Goal: Task Accomplishment & Management: Manage account settings

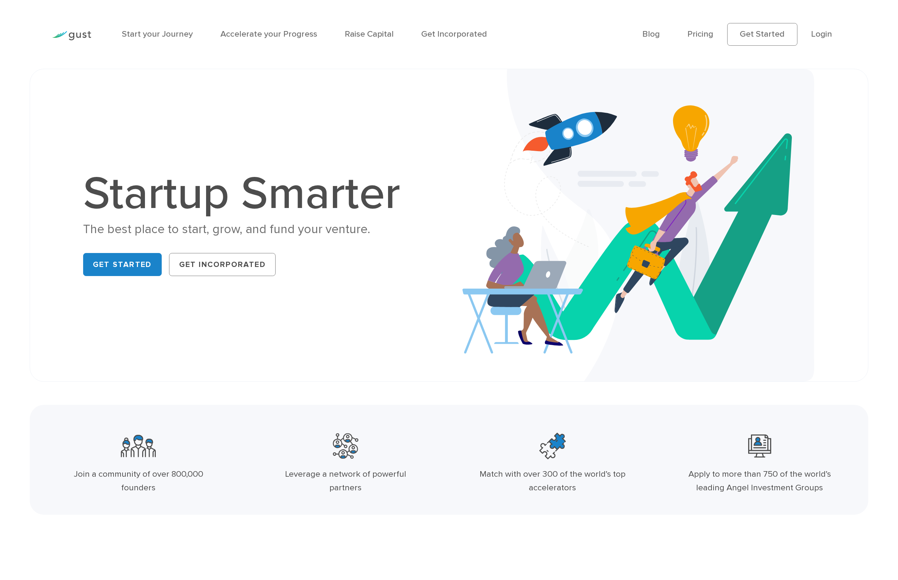
click at [845, 30] on ul "Blog FAQ Pricing Get Started Login Login" at bounding box center [744, 34] width 204 height 23
click at [827, 36] on link "Login" at bounding box center [821, 34] width 21 height 10
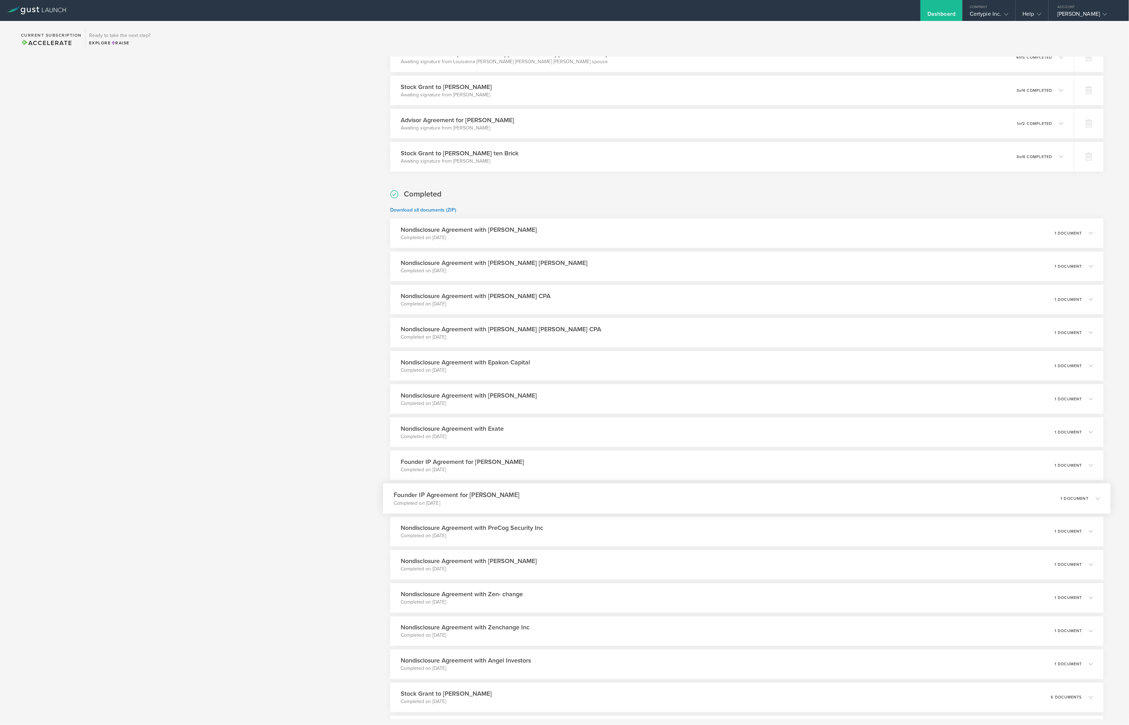
scroll to position [700, 0]
click at [523, 227] on h3 "Nondisclosure Agreement with [PERSON_NAME]" at bounding box center [463, 227] width 139 height 9
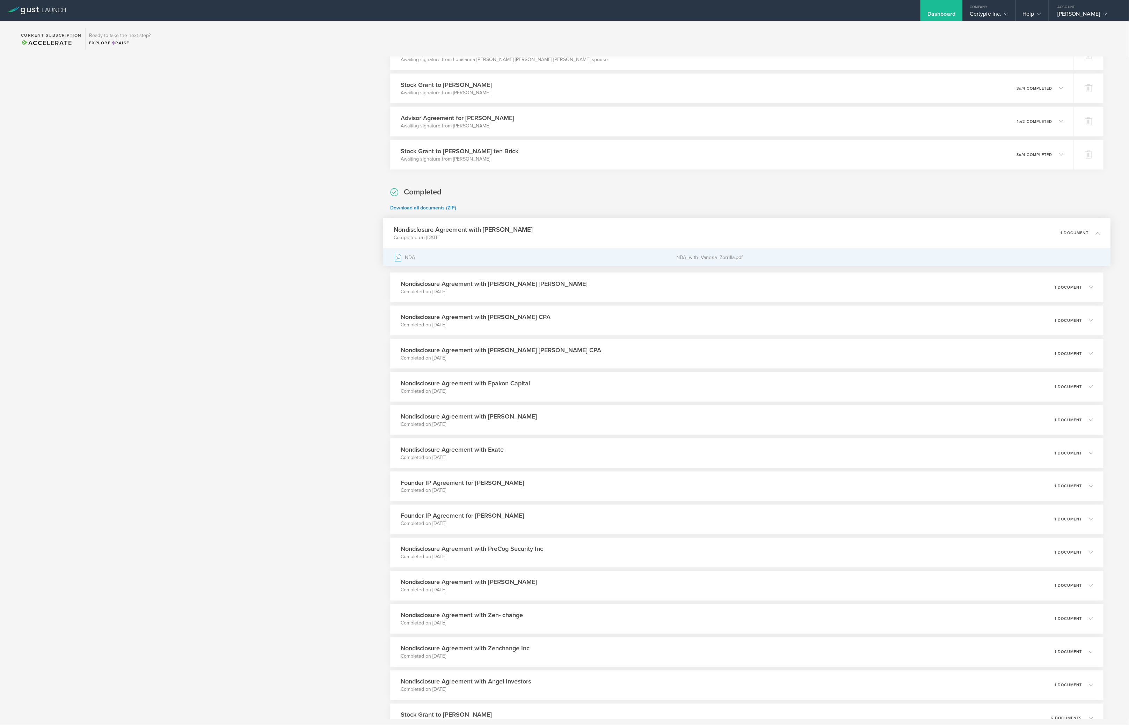
click at [538, 253] on div "NDA" at bounding box center [535, 257] width 282 height 17
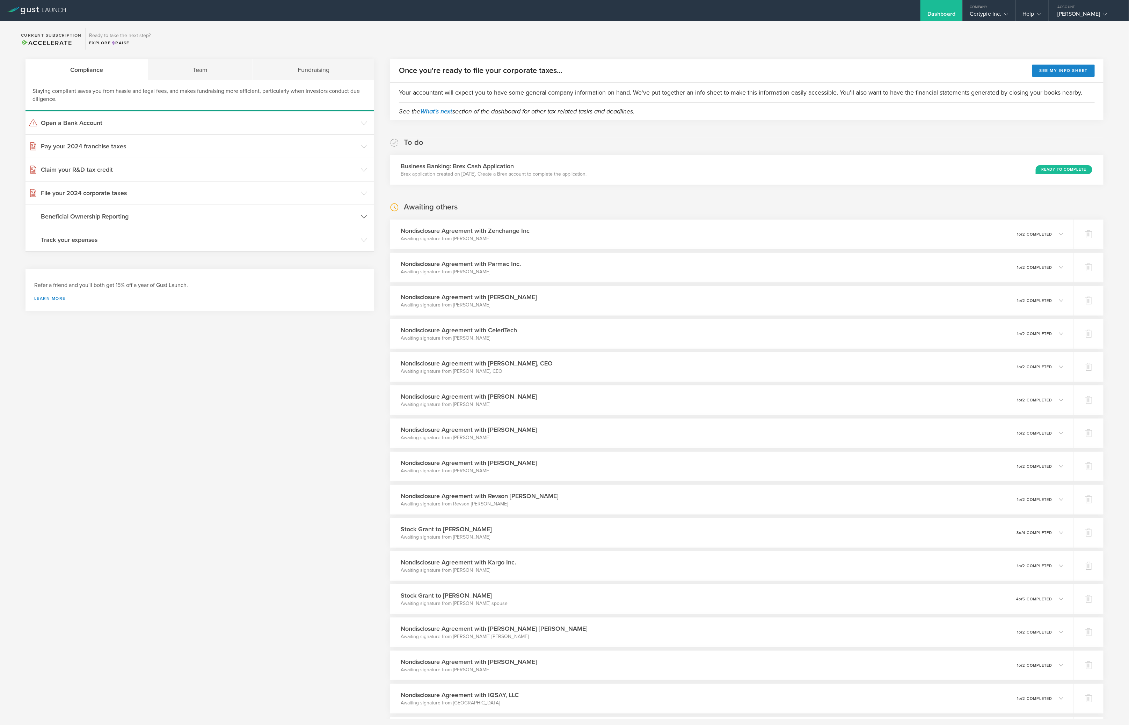
scroll to position [0, 0]
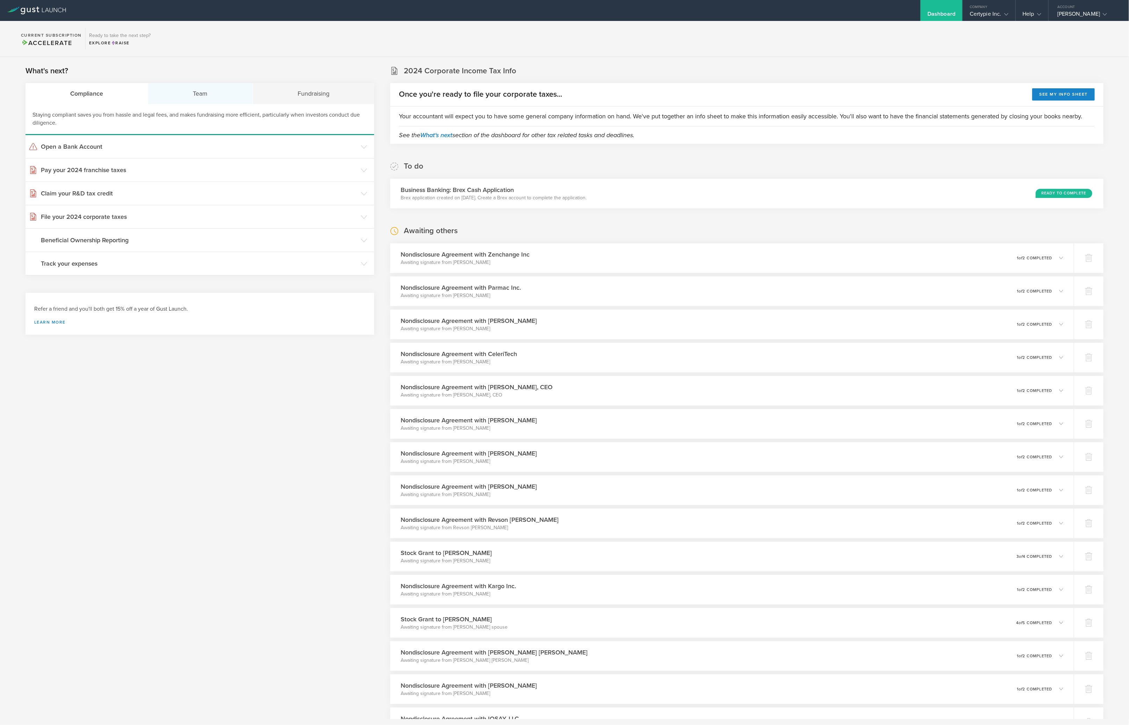
click at [217, 91] on div "Team" at bounding box center [200, 93] width 104 height 21
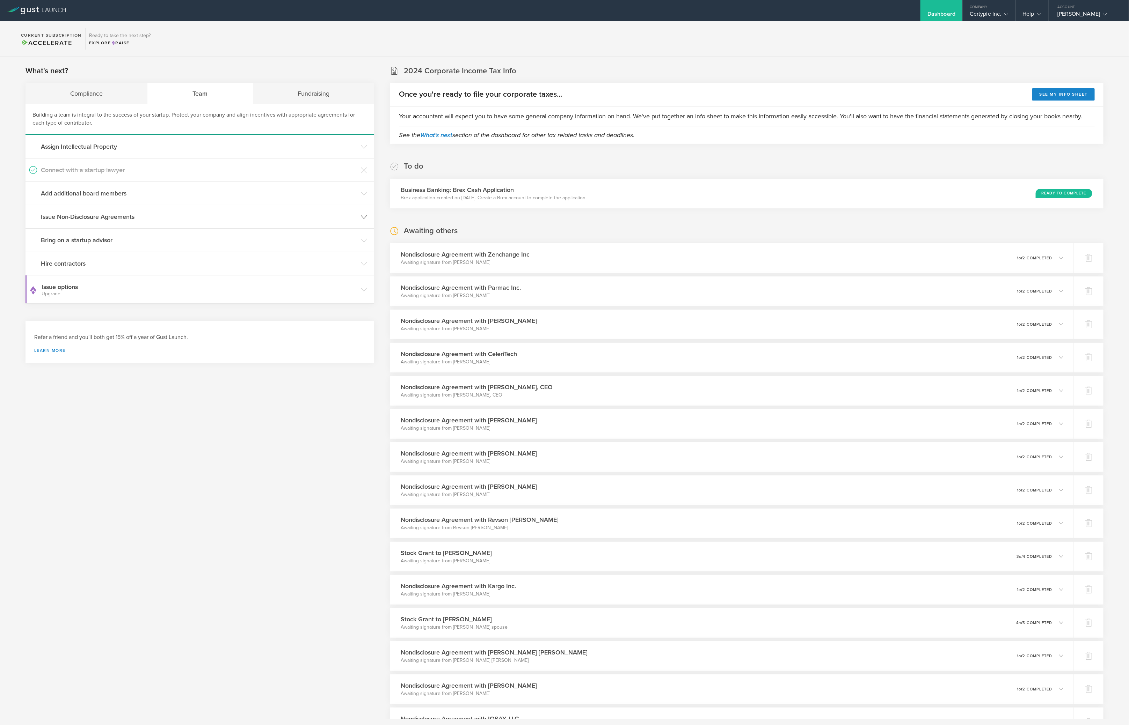
click at [120, 212] on h3 "Issue Non-Disclosure Agreements" at bounding box center [199, 216] width 316 height 9
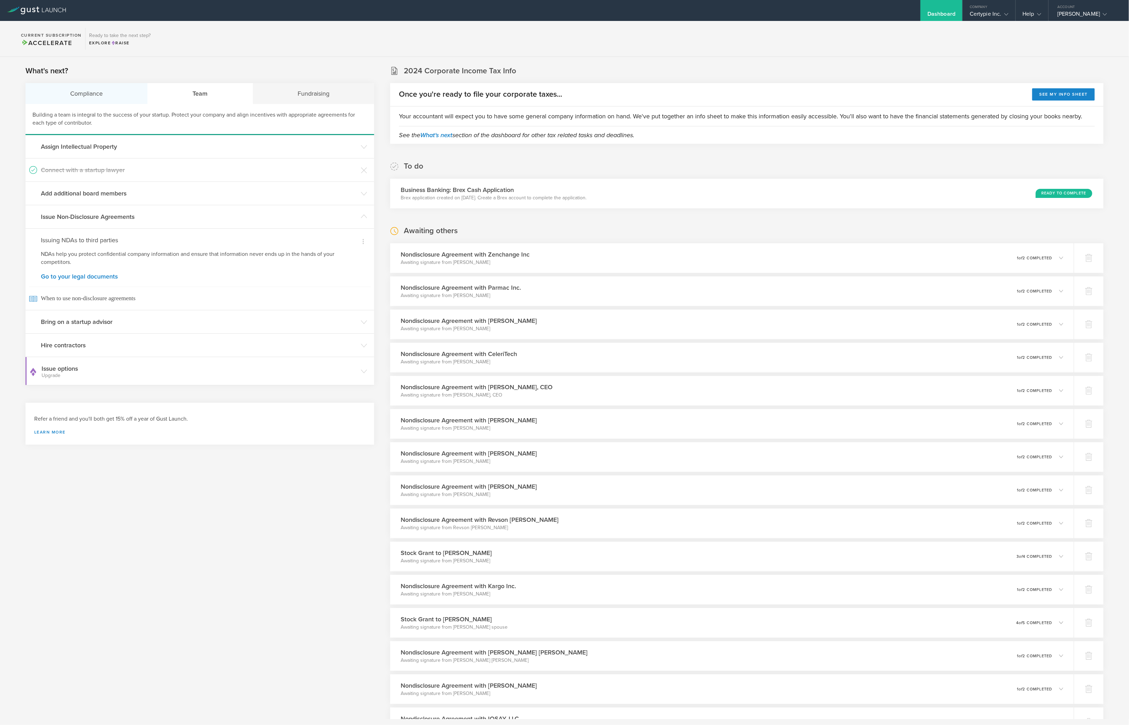
click at [114, 86] on div "Compliance" at bounding box center [86, 93] width 122 height 21
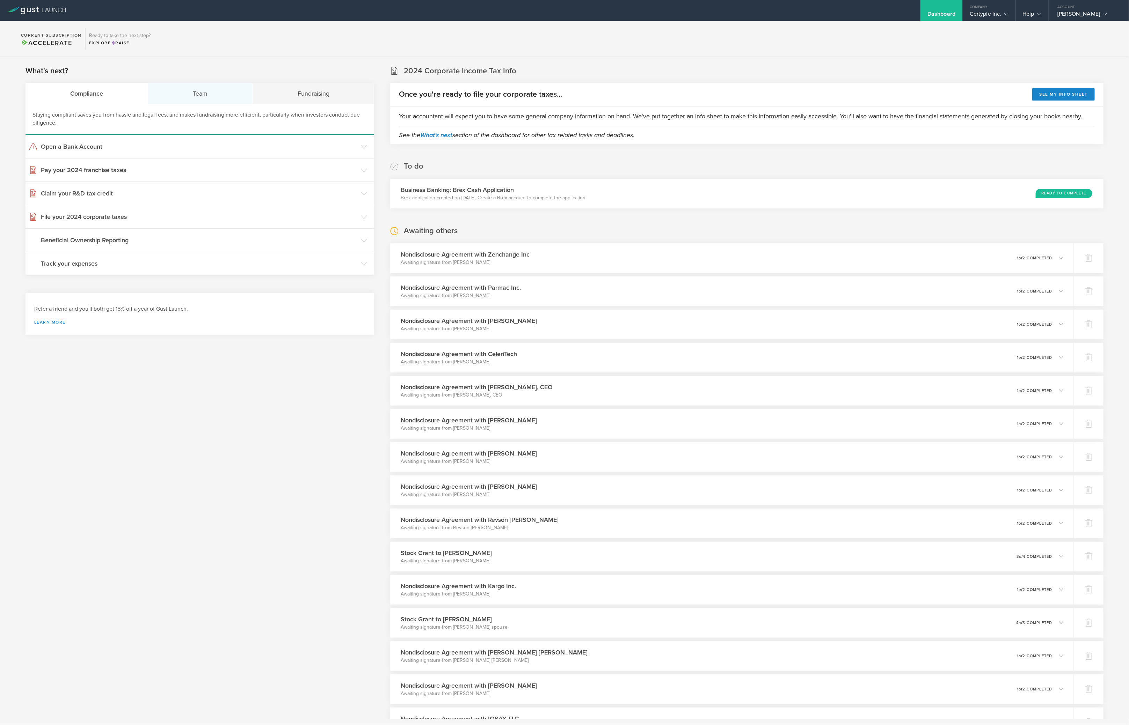
click at [205, 95] on div "Team" at bounding box center [200, 93] width 104 height 21
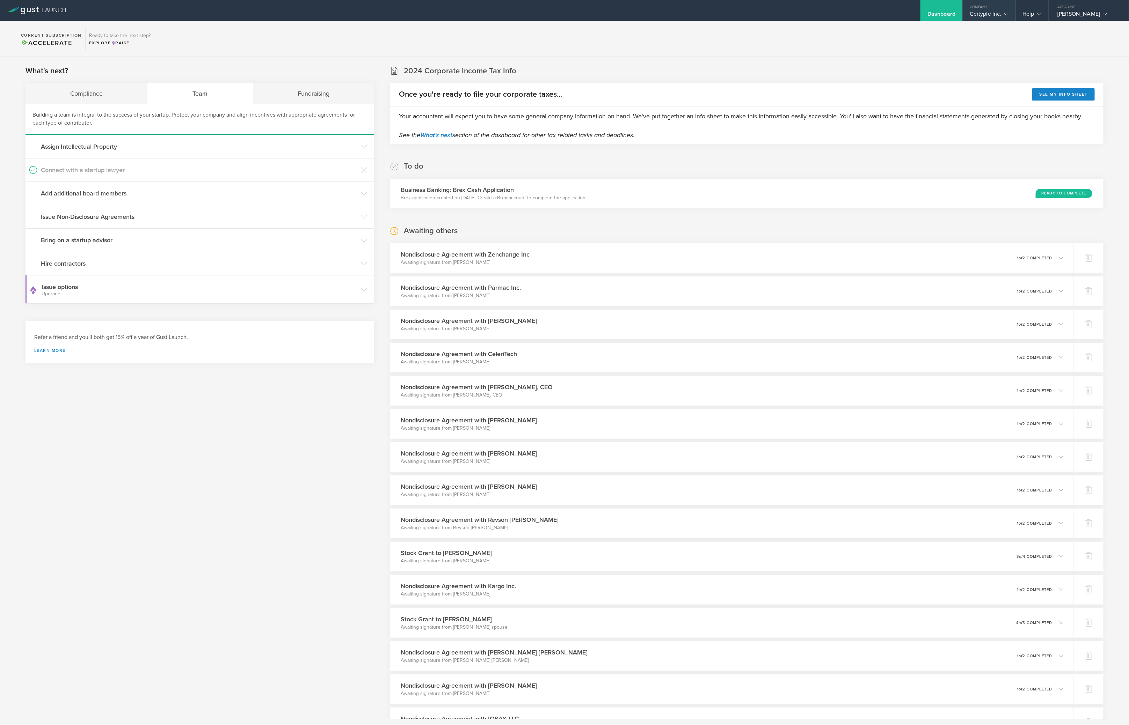
click at [982, 17] on div "Certypie Inc." at bounding box center [988, 15] width 38 height 10
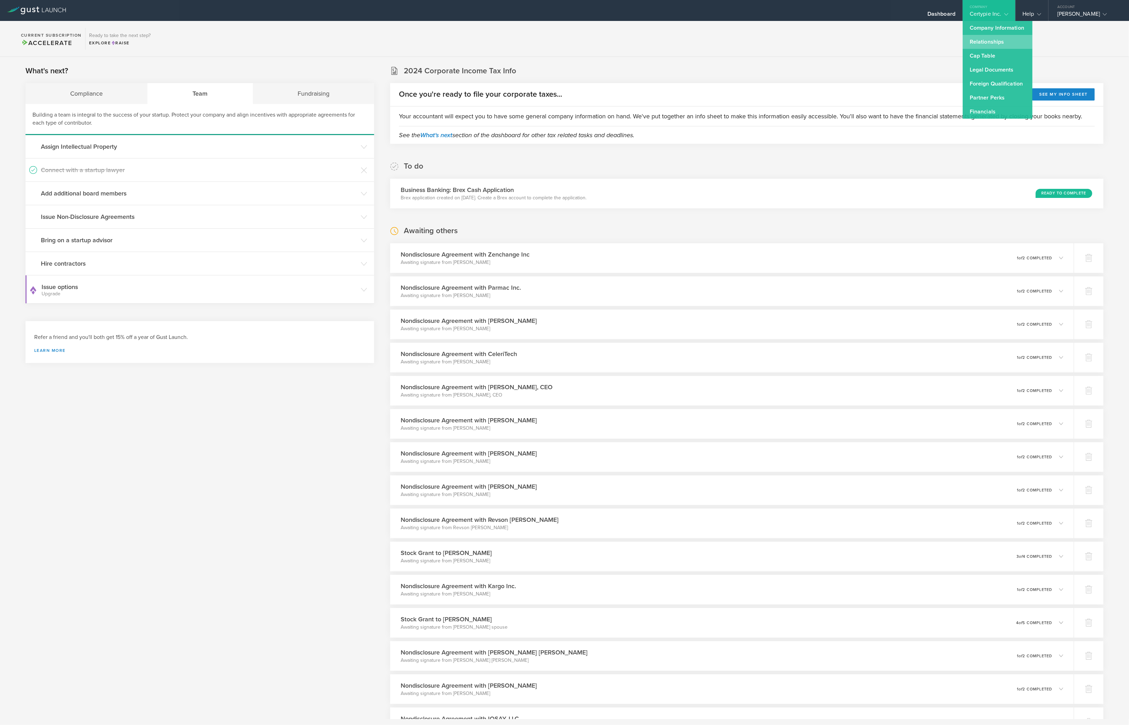
click at [1004, 41] on link "Relationships" at bounding box center [997, 42] width 70 height 14
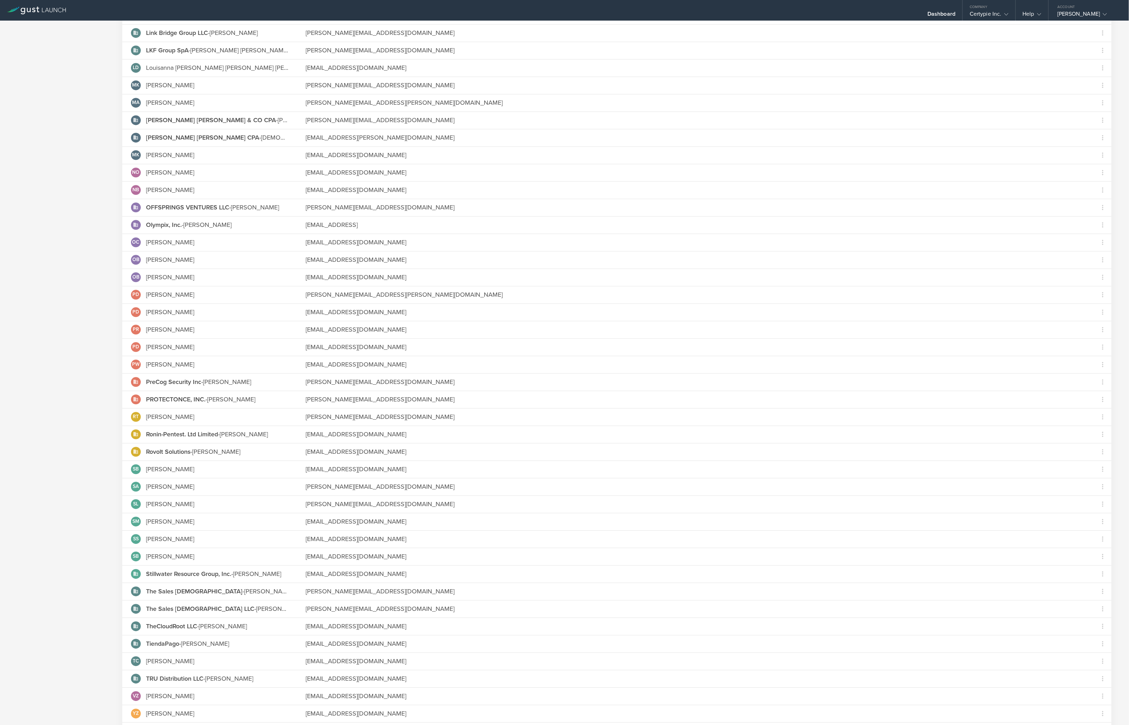
scroll to position [1405, 0]
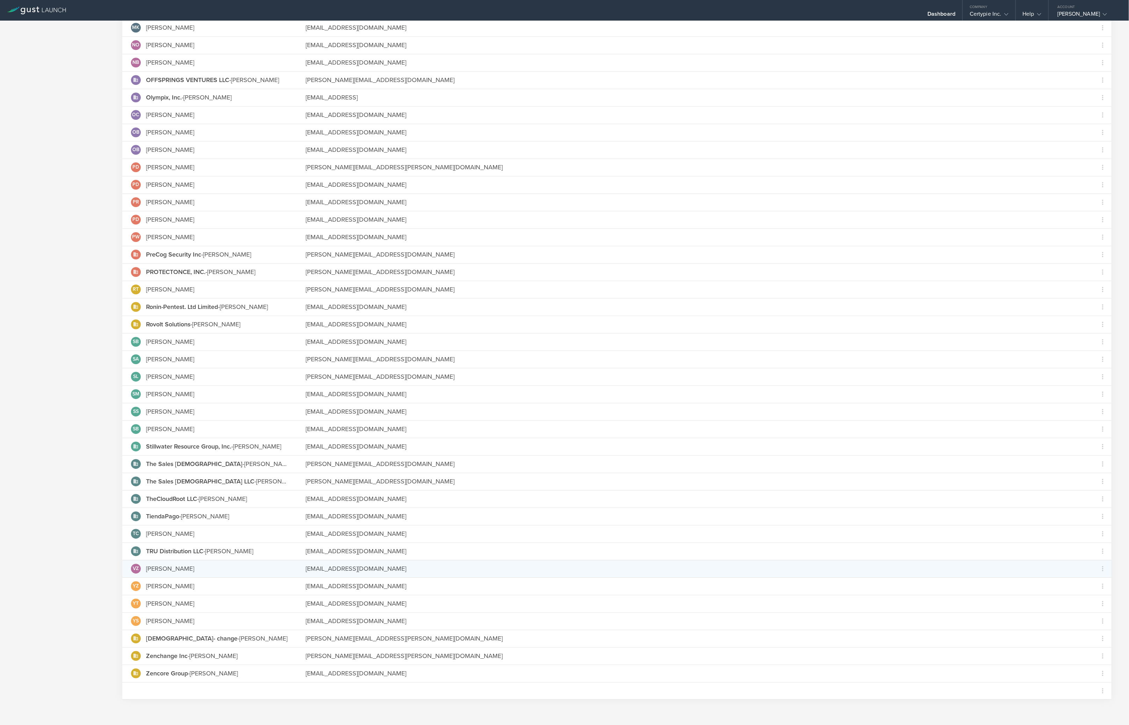
click at [351, 564] on div "[EMAIL_ADDRESS][DOMAIN_NAME]" at bounding box center [695, 568] width 779 height 9
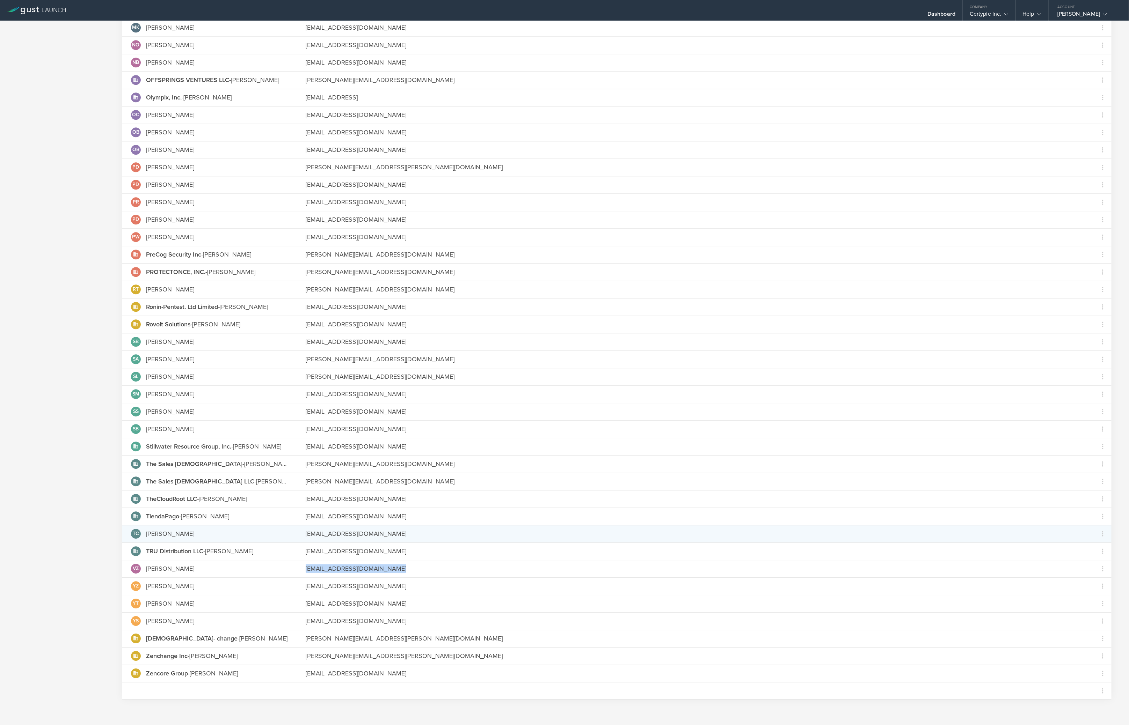
copy div "[EMAIL_ADDRESS][DOMAIN_NAME] Grant Common Stock"
